Goal: Information Seeking & Learning: Learn about a topic

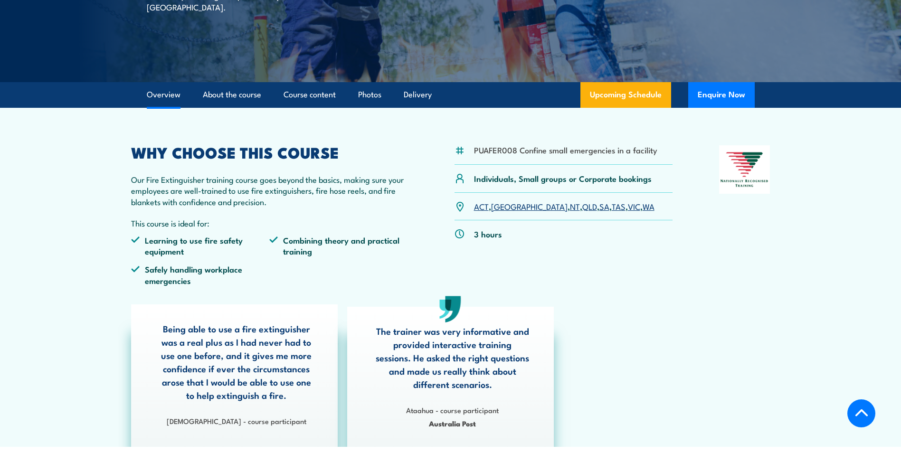
scroll to position [285, 0]
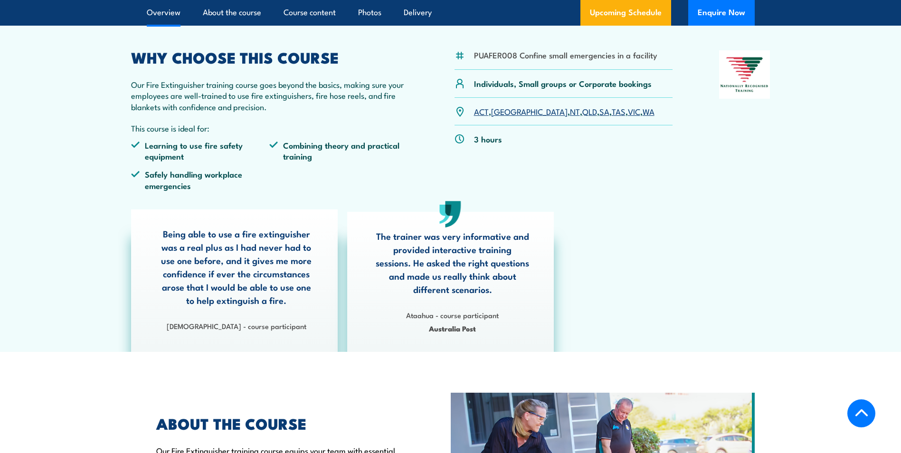
click at [582, 113] on link "QLD" at bounding box center [589, 110] width 15 height 11
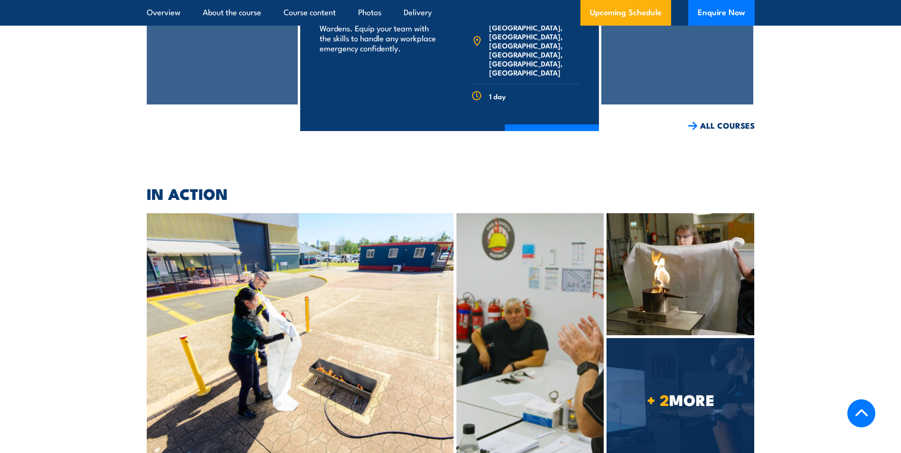
scroll to position [2048, 0]
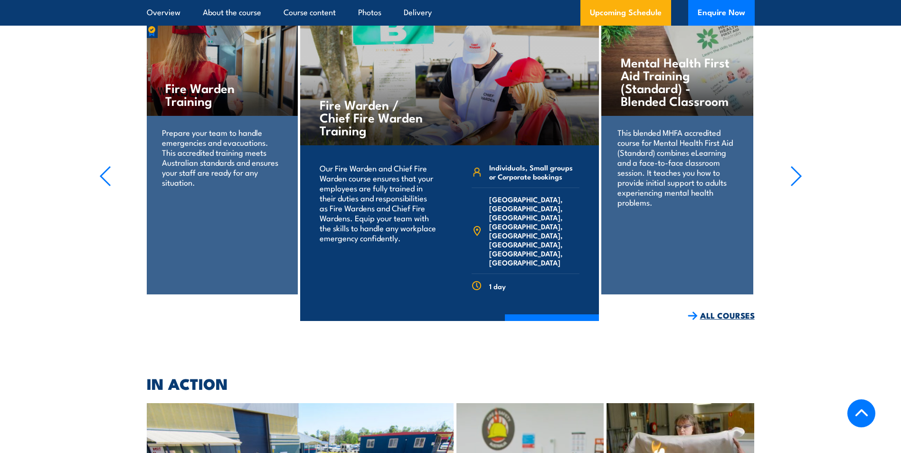
click at [724, 310] on link "ALL COURSES" at bounding box center [721, 315] width 67 height 11
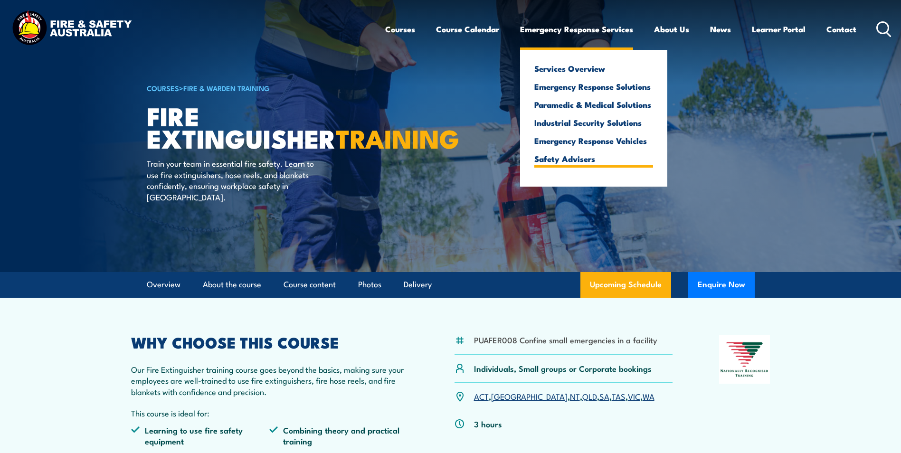
click at [580, 159] on link "Safety Advisers" at bounding box center [593, 158] width 119 height 9
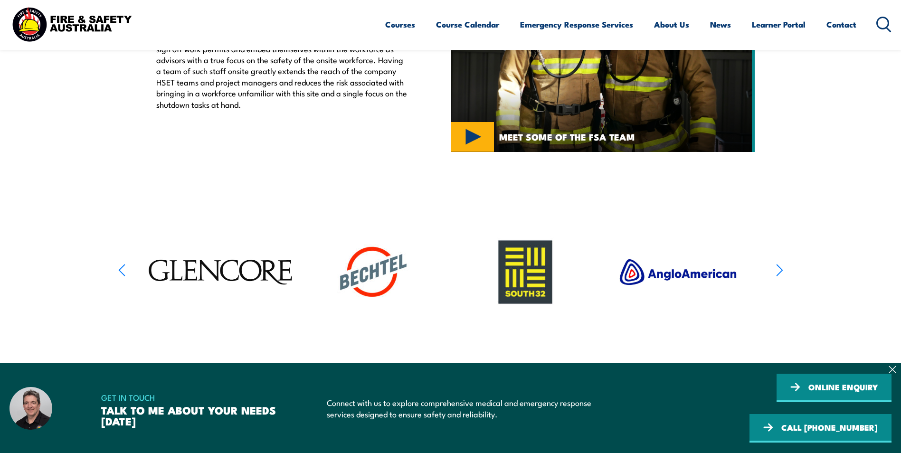
scroll to position [427, 0]
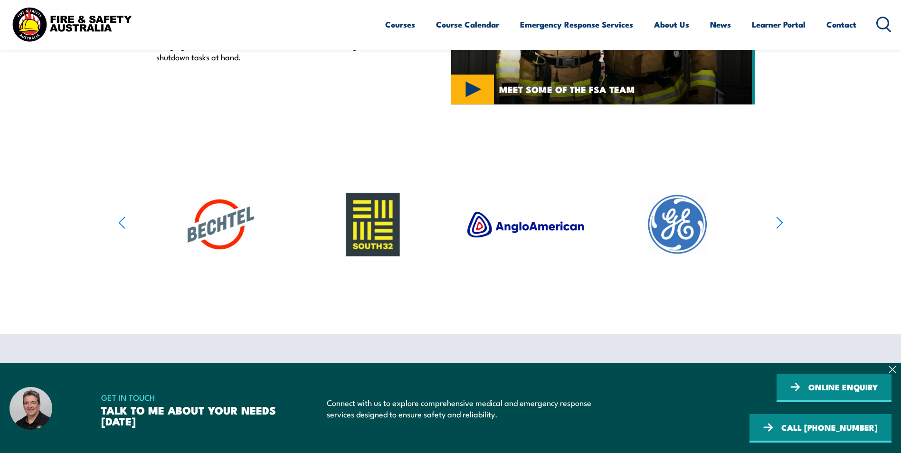
click at [790, 218] on section at bounding box center [450, 225] width 901 height 151
click at [774, 220] on article at bounding box center [450, 225] width 665 height 151
click at [777, 219] on icon "button" at bounding box center [779, 223] width 7 height 14
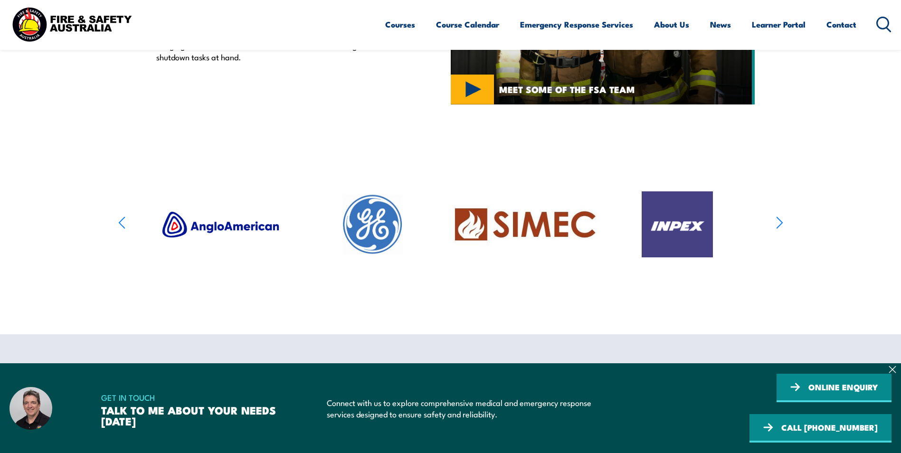
click at [778, 219] on icon "button" at bounding box center [779, 223] width 7 height 14
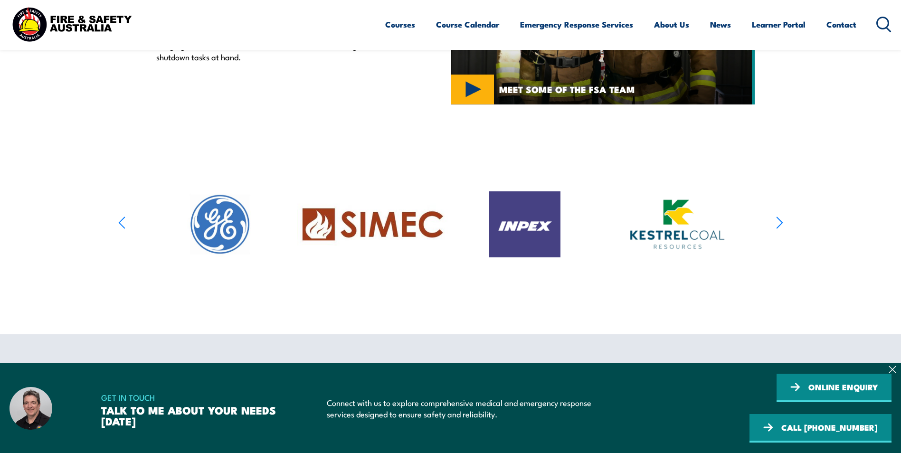
click at [778, 217] on icon "button" at bounding box center [779, 223] width 7 height 14
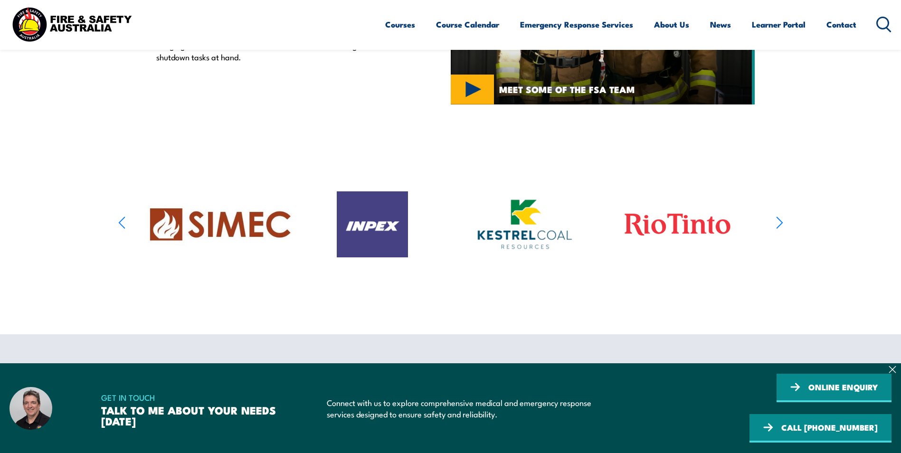
click at [779, 217] on icon "button" at bounding box center [779, 223] width 7 height 14
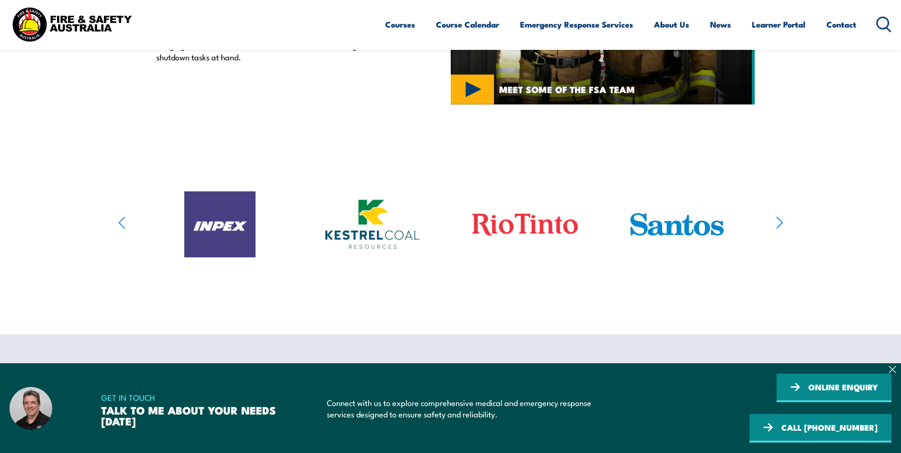
click at [779, 216] on icon "button" at bounding box center [779, 223] width 7 height 14
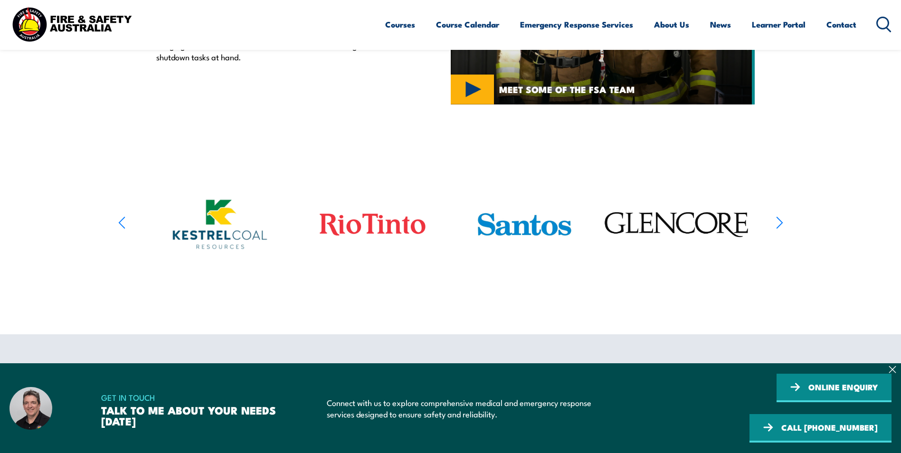
click at [779, 216] on icon "button" at bounding box center [779, 223] width 7 height 14
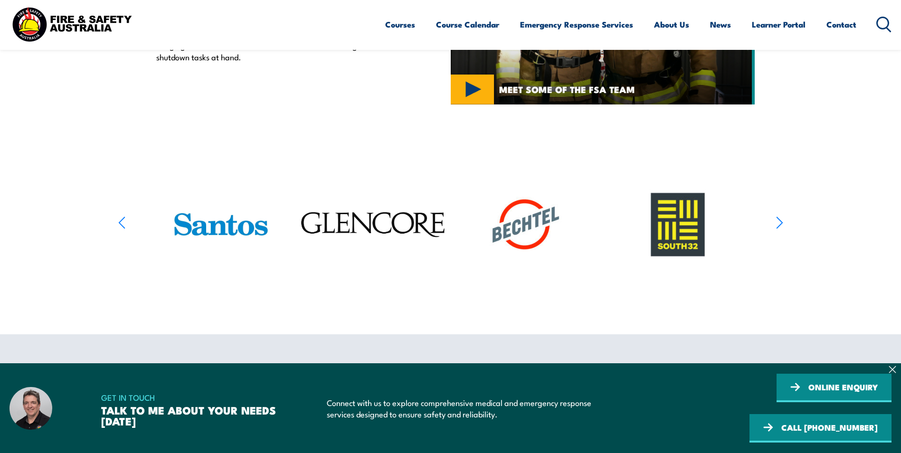
click at [779, 216] on icon "button" at bounding box center [779, 223] width 7 height 14
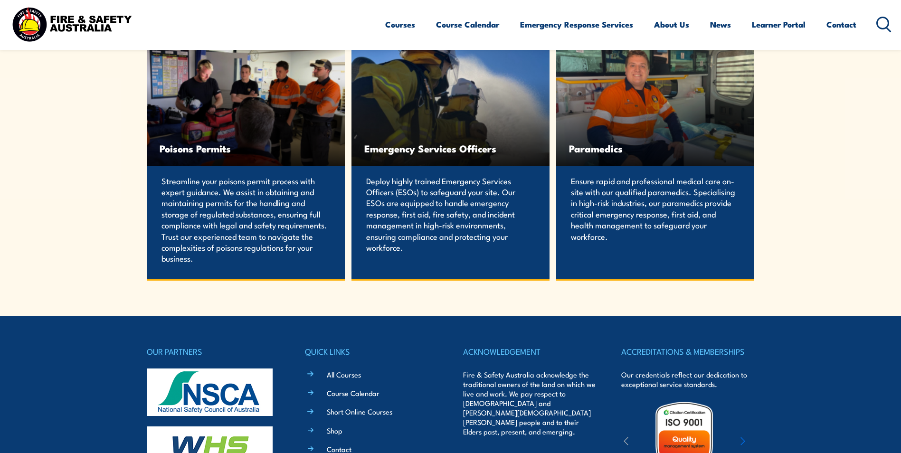
scroll to position [2018, 0]
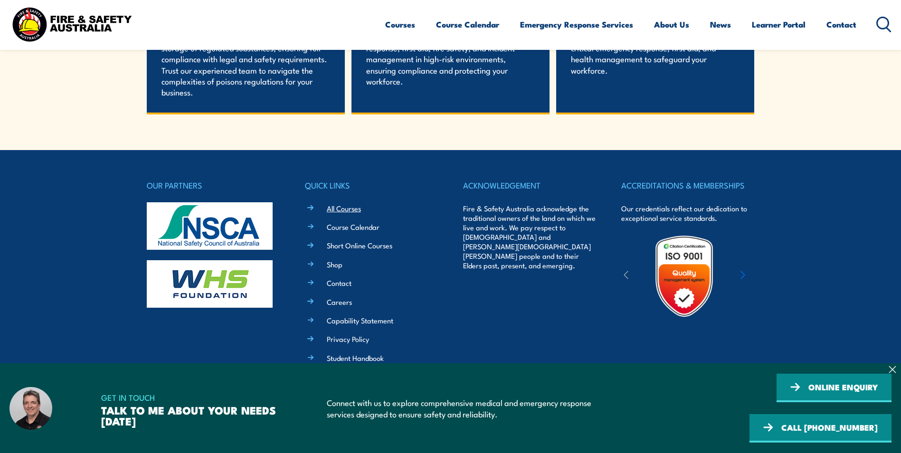
click at [345, 205] on link "All Courses" at bounding box center [344, 208] width 34 height 10
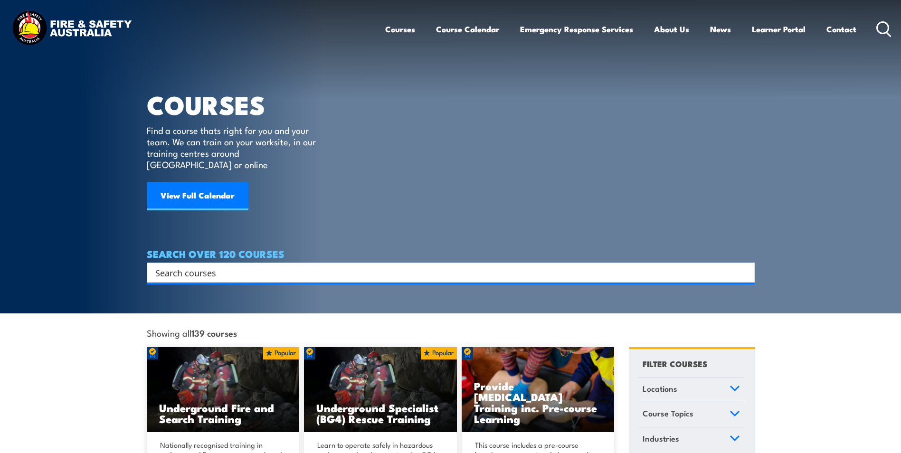
click at [247, 265] on input "Search input" at bounding box center [444, 272] width 578 height 14
type input "fire advisor"
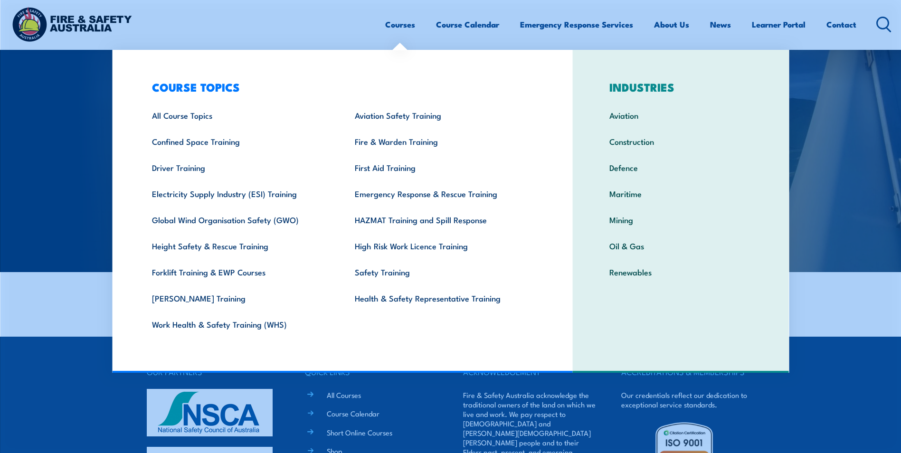
scroll to position [187, 0]
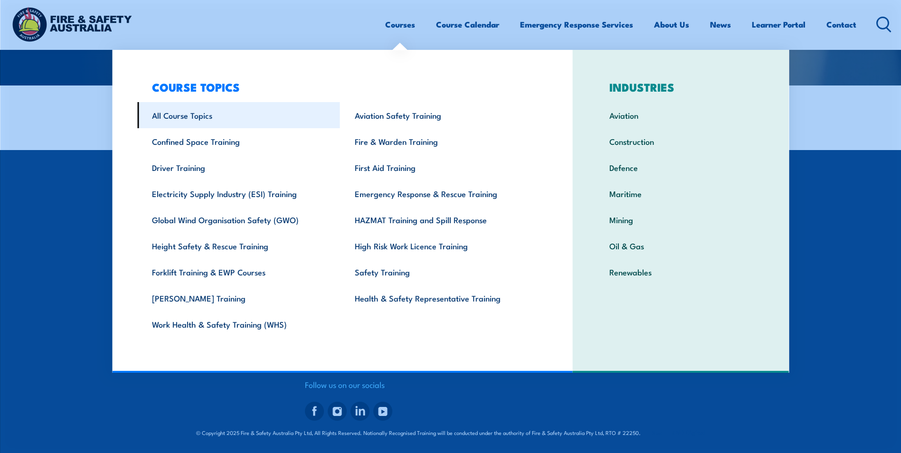
click at [185, 111] on link "All Course Topics" at bounding box center [238, 115] width 203 height 26
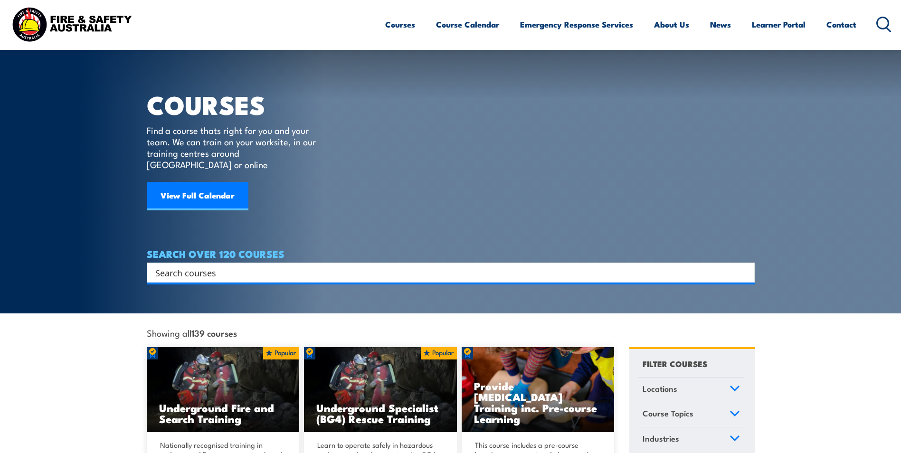
scroll to position [47, 0]
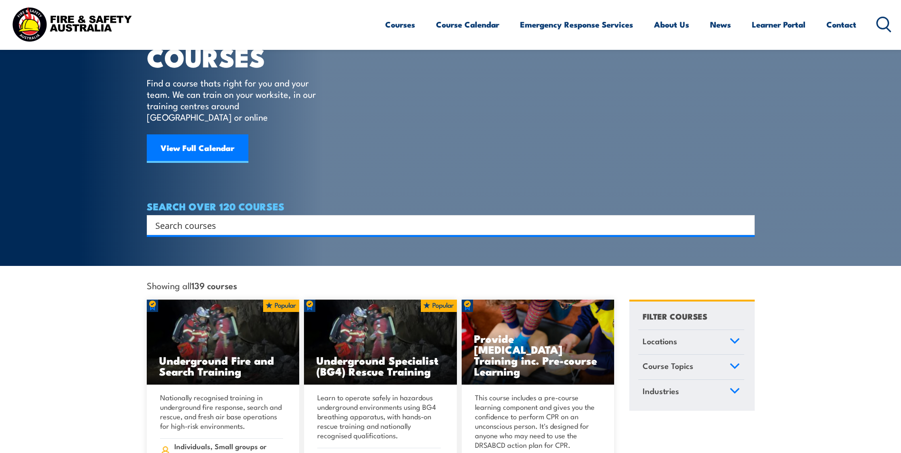
click at [258, 218] on input "Search input" at bounding box center [444, 225] width 578 height 14
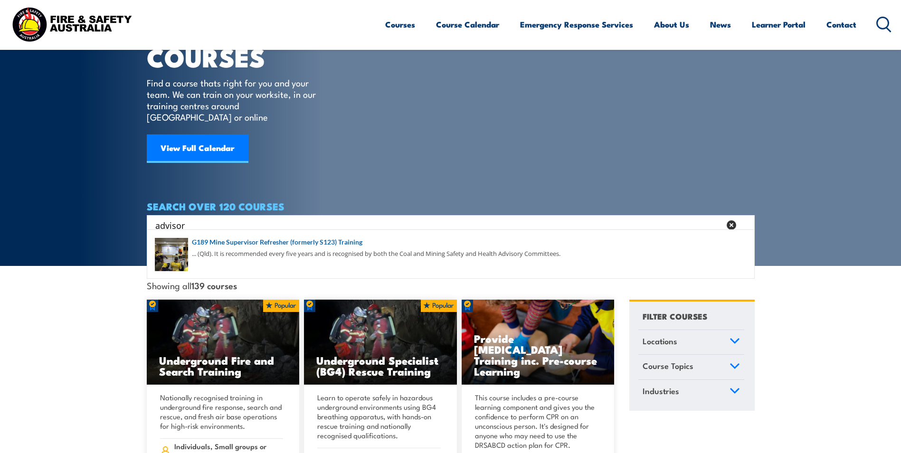
type input "advisor"
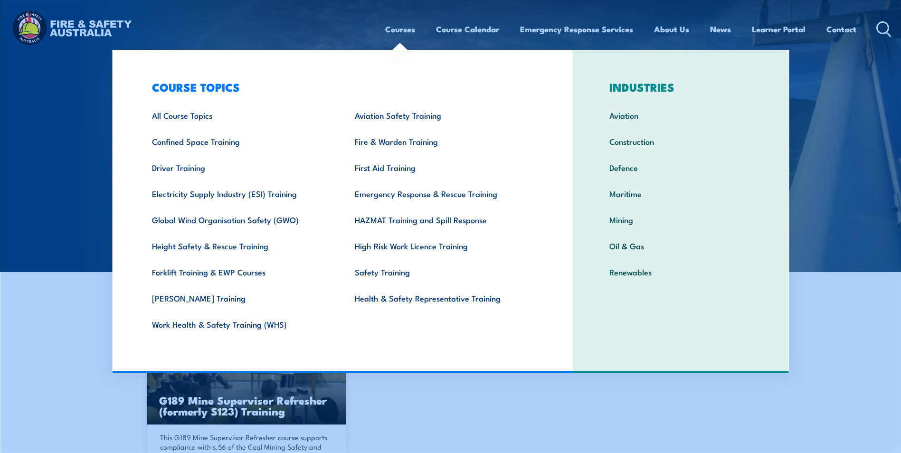
click at [234, 22] on div "Courses Course Calendar Emergency Response Services Services Overview Emergency…" at bounding box center [450, 29] width 882 height 41
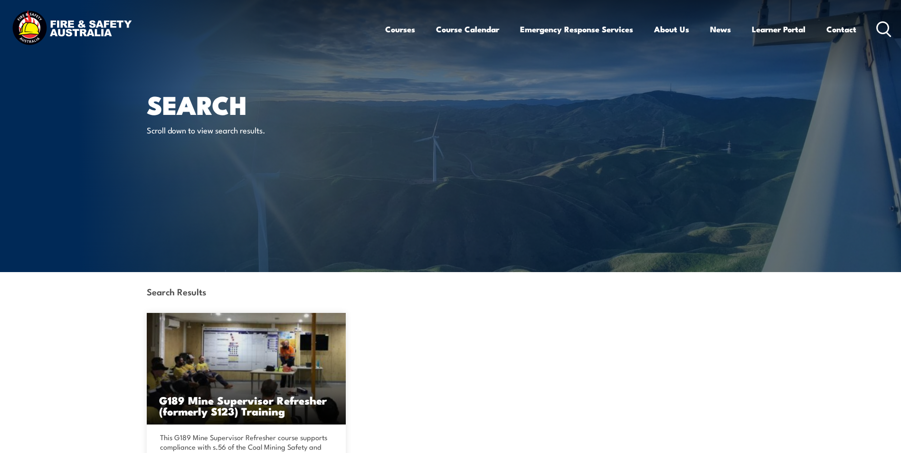
click at [885, 28] on icon at bounding box center [883, 29] width 15 height 16
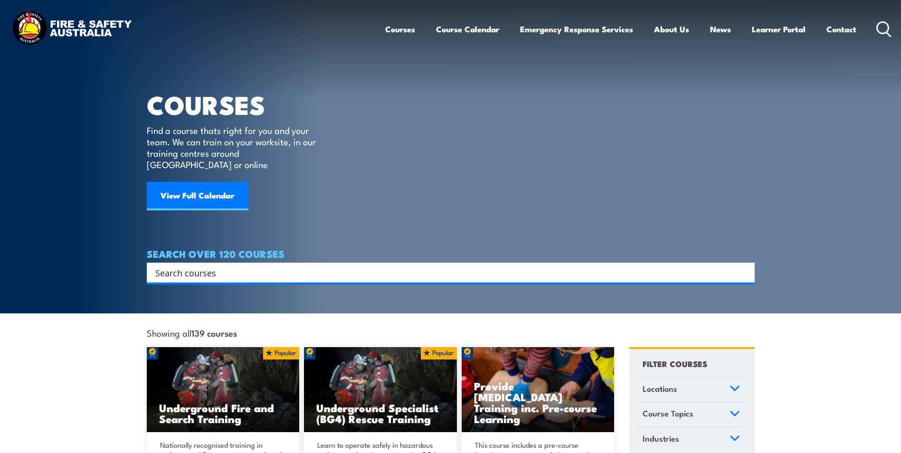
click at [279, 265] on input "Search input" at bounding box center [444, 272] width 578 height 14
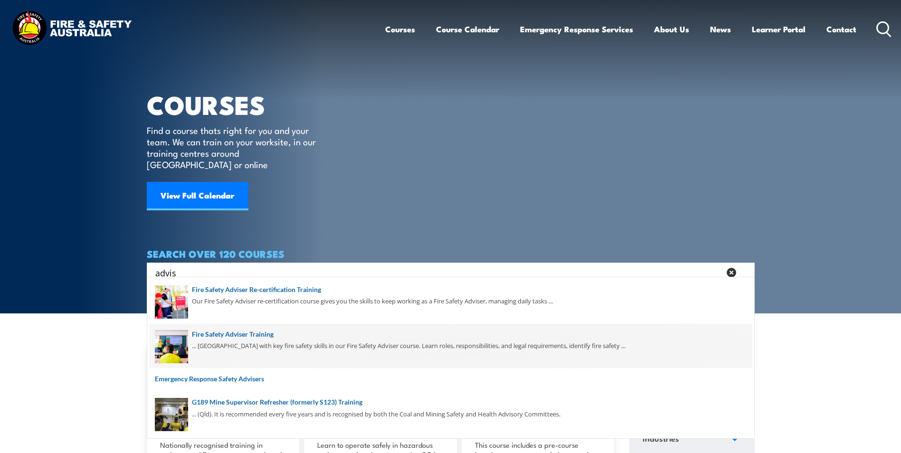
type input "advis"
click at [252, 340] on span at bounding box center [451, 346] width 602 height 45
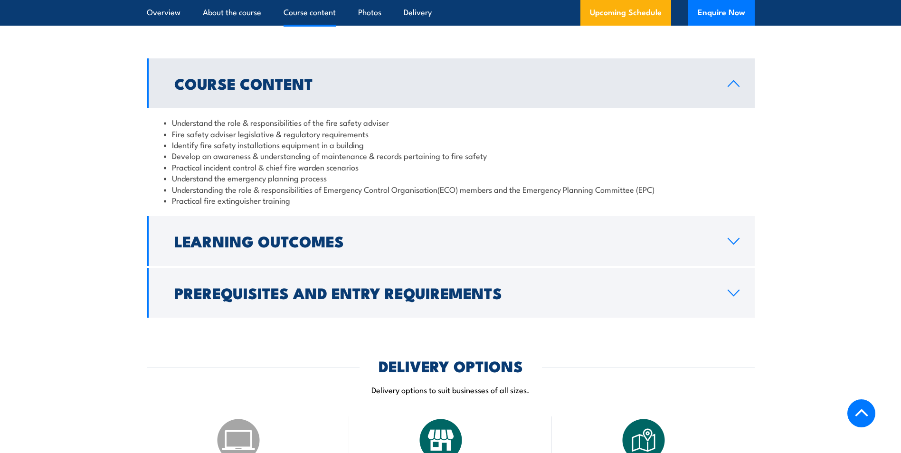
scroll to position [855, 0]
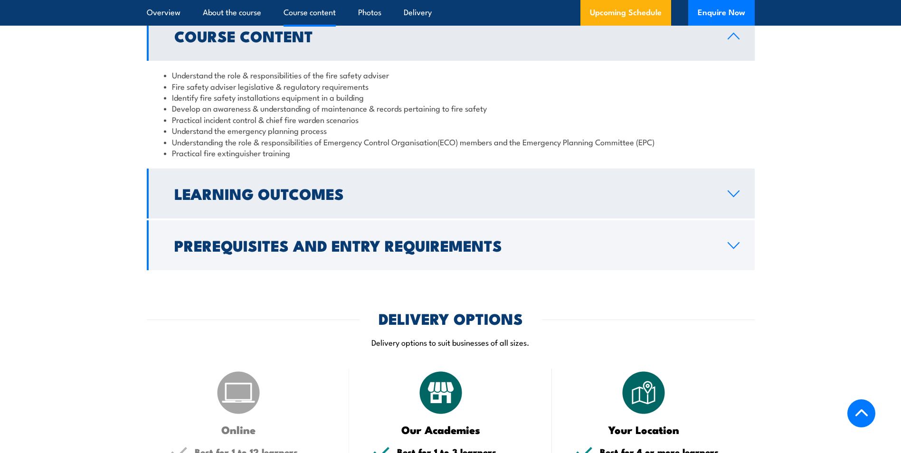
click at [362, 204] on link "Learning Outcomes" at bounding box center [451, 194] width 608 height 50
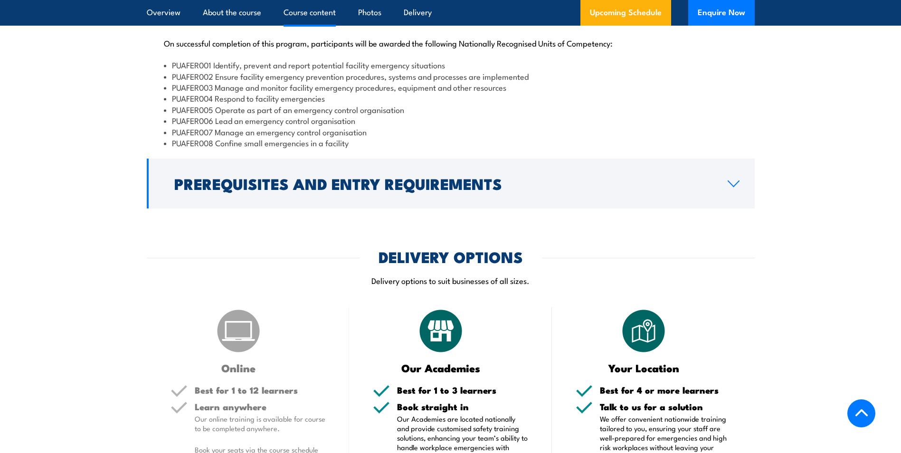
scroll to position [997, 0]
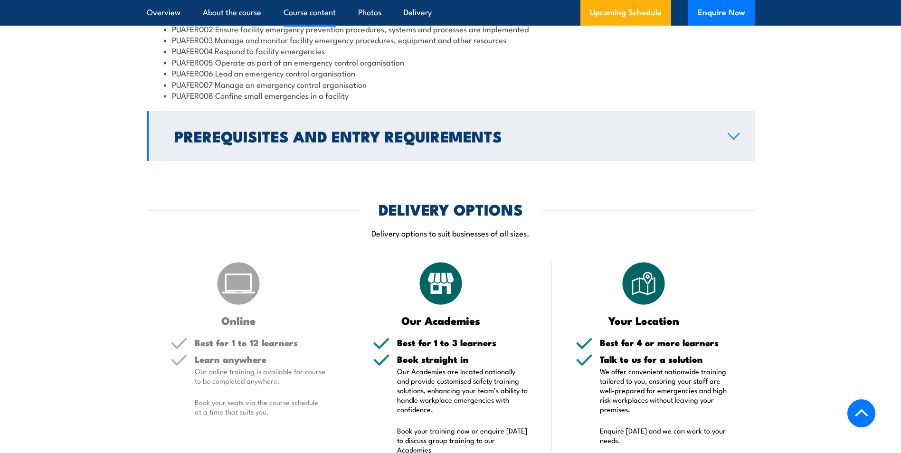
click at [390, 142] on h2 "Prerequisites and Entry Requirements" at bounding box center [443, 135] width 538 height 13
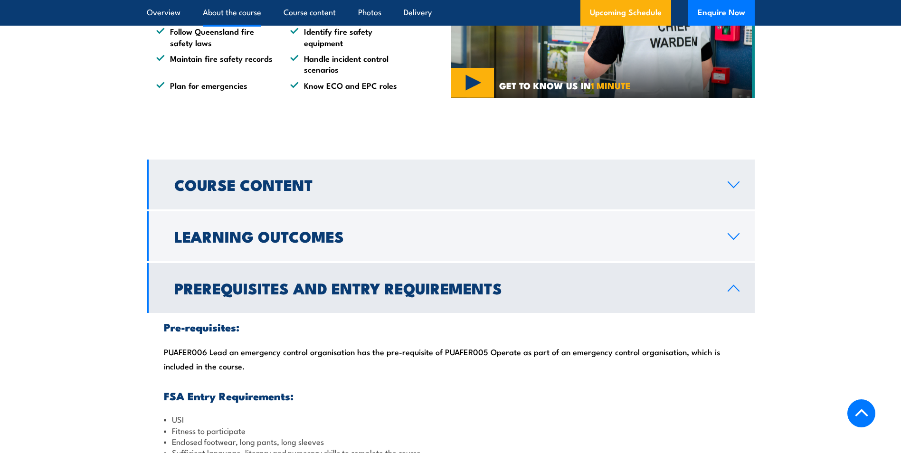
scroll to position [754, 0]
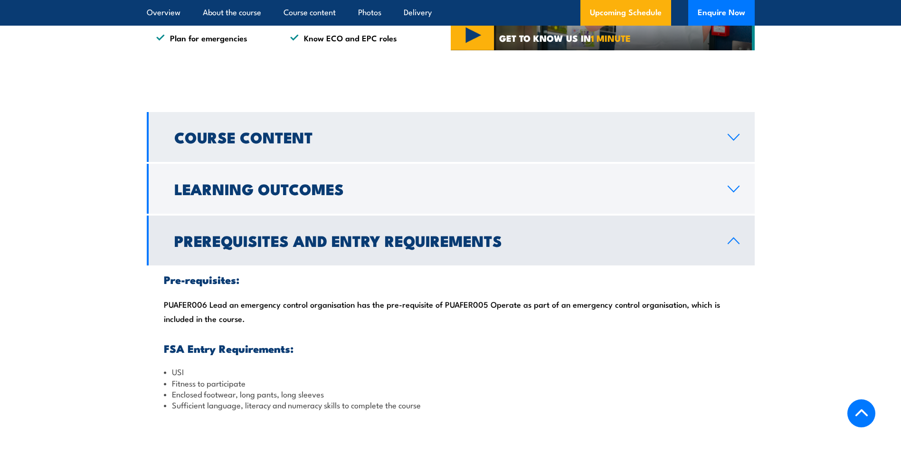
click at [282, 143] on h2 "Course Content" at bounding box center [443, 136] width 538 height 13
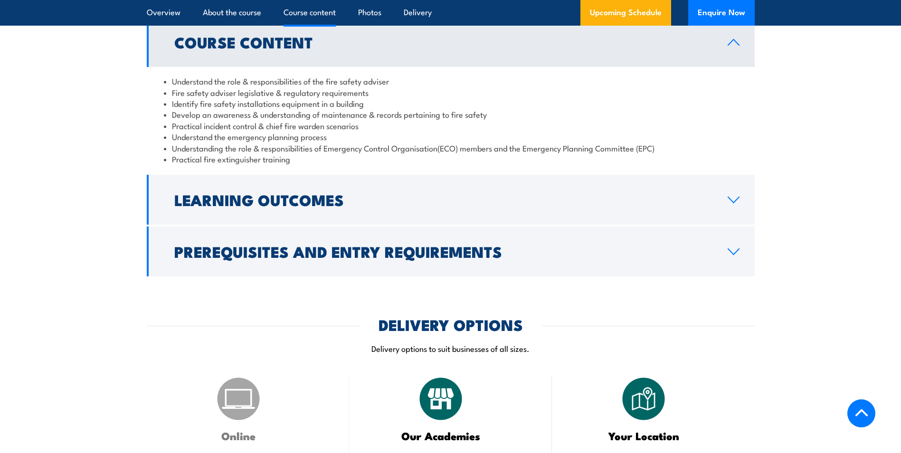
scroll to position [896, 0]
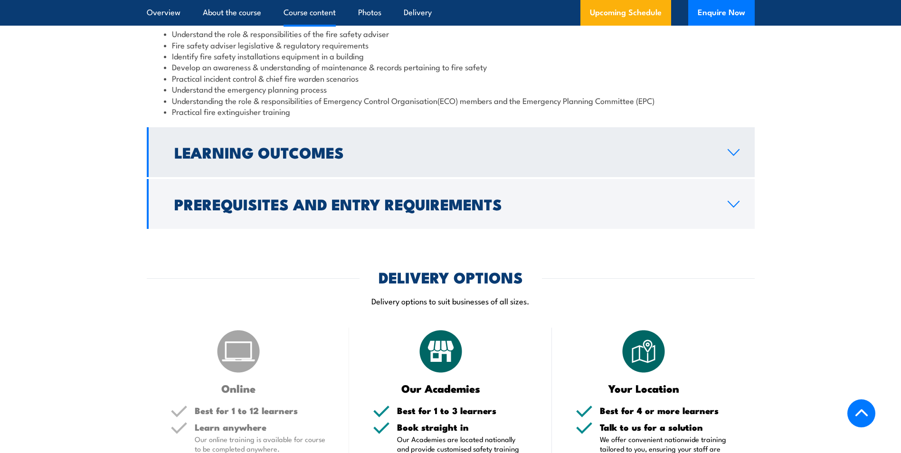
click at [293, 159] on h2 "Learning Outcomes" at bounding box center [443, 151] width 538 height 13
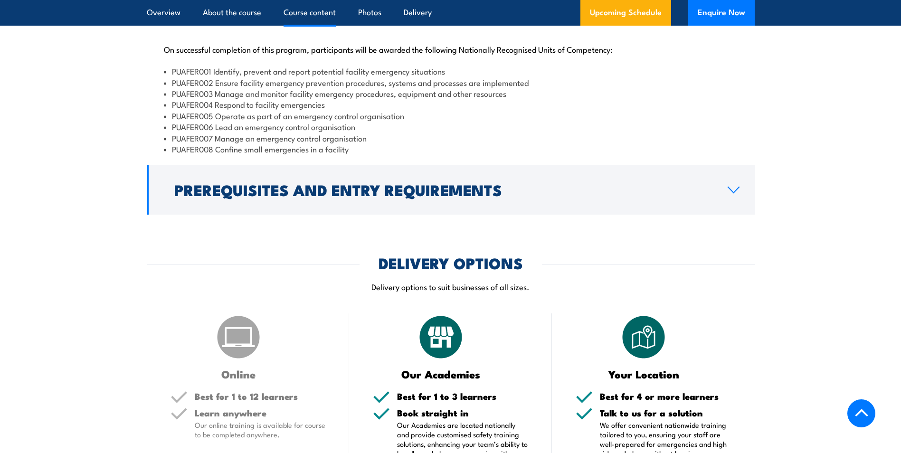
scroll to position [991, 0]
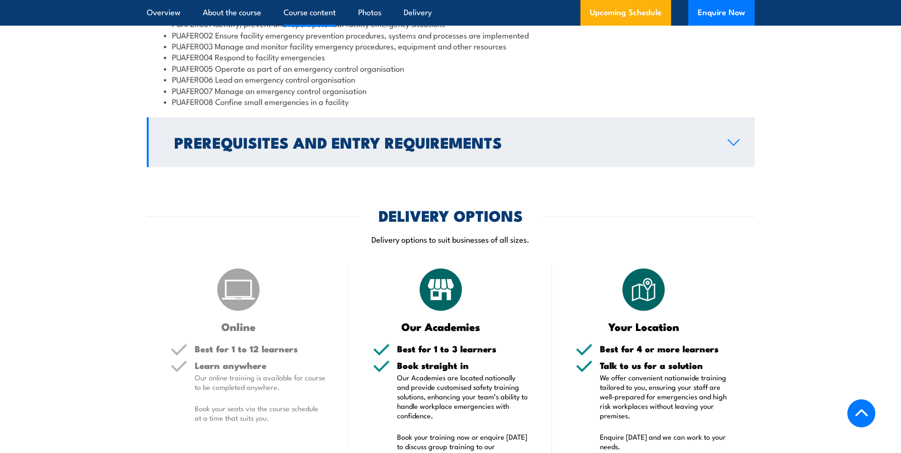
click at [220, 149] on h2 "Prerequisites and Entry Requirements" at bounding box center [443, 141] width 538 height 13
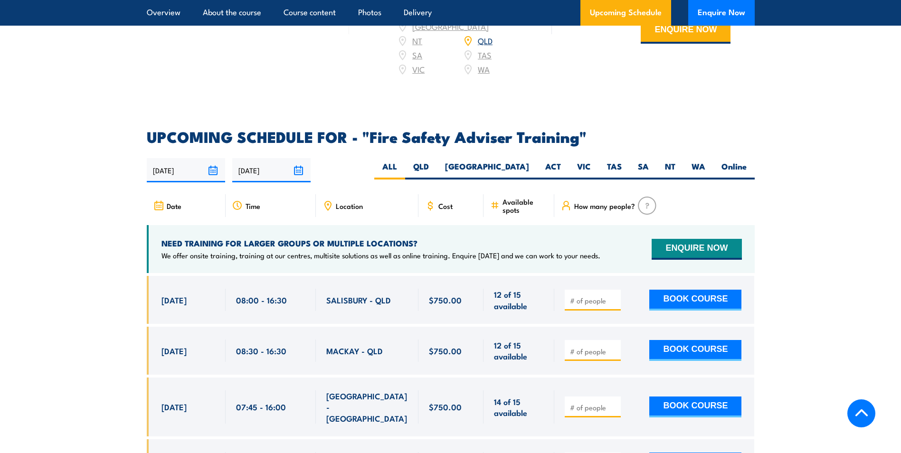
scroll to position [1512, 0]
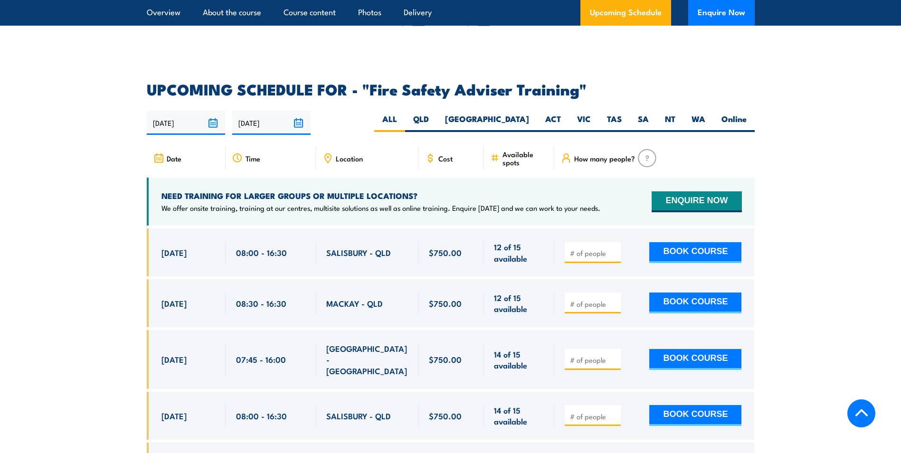
click at [349, 162] on span "Location" at bounding box center [349, 158] width 27 height 8
click at [329, 163] on icon at bounding box center [327, 158] width 10 height 10
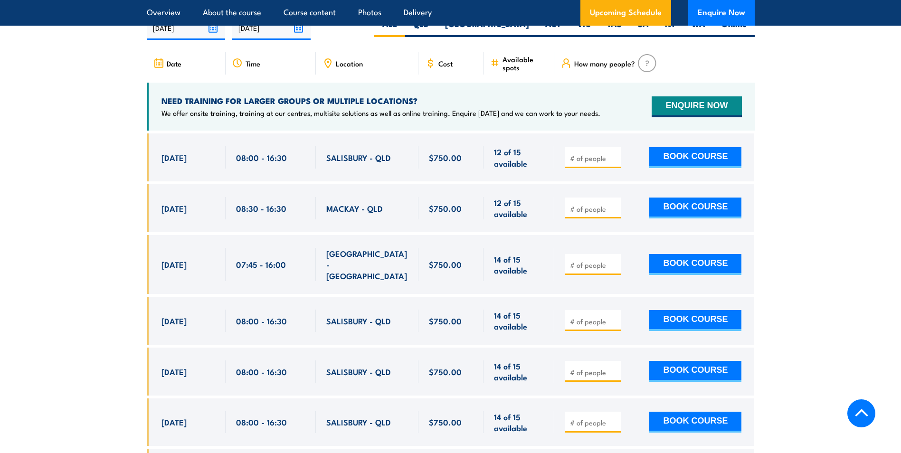
scroll to position [1654, 0]
